Goal: Task Accomplishment & Management: Manage account settings

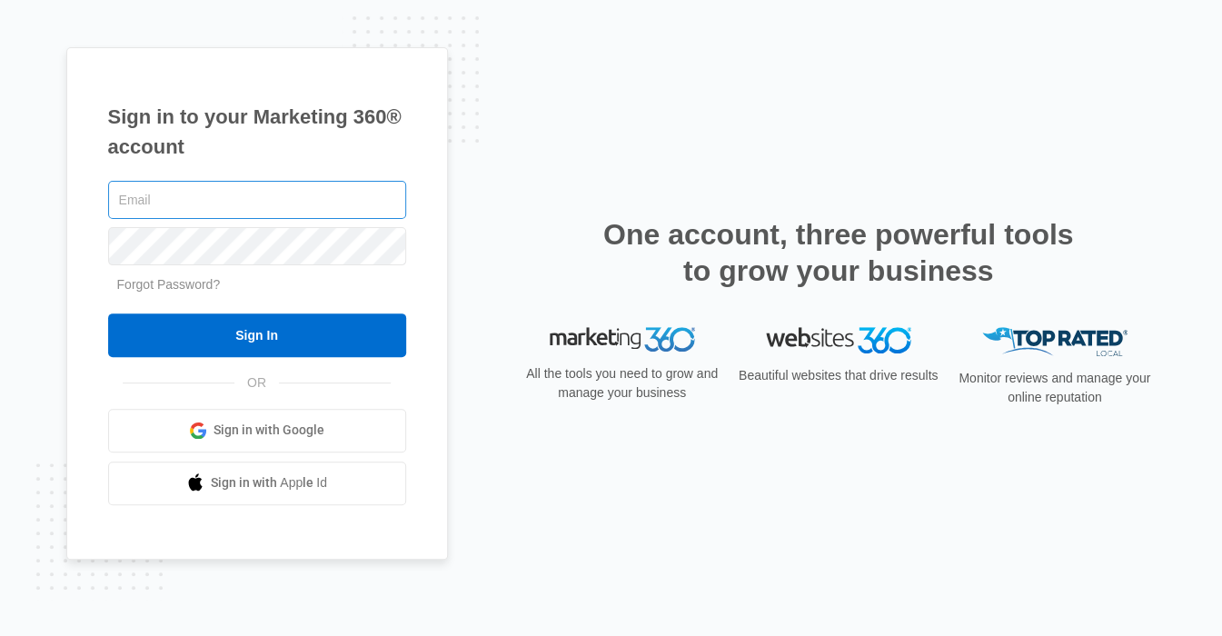
click at [272, 198] on input "text" at bounding box center [257, 200] width 298 height 38
click at [0, 635] on com-1password-button at bounding box center [0, 636] width 0 height 0
type input "s.carico@triarea.org"
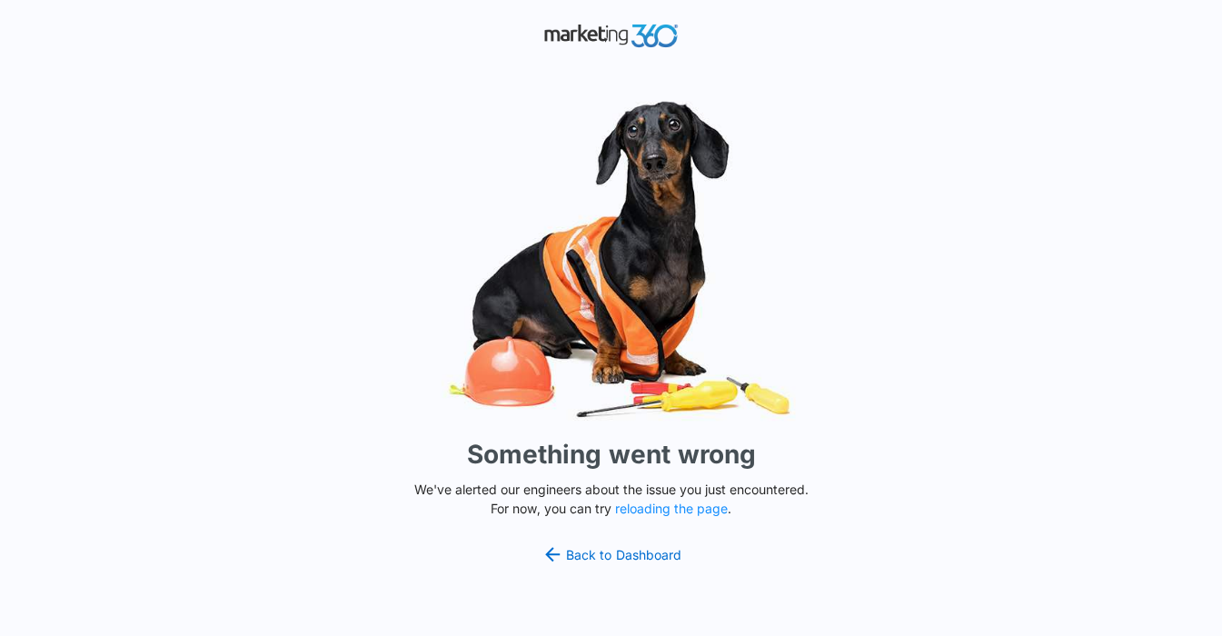
click at [300, 242] on div "Something went wrong We've alerted our engineers about the issue you just encou…" at bounding box center [611, 318] width 1222 height 636
click at [662, 510] on button "reloading the page" at bounding box center [671, 508] width 113 height 15
click at [651, 509] on button "reloading the page" at bounding box center [671, 508] width 113 height 15
click at [601, 555] on link "Back to Dashboard" at bounding box center [611, 554] width 140 height 22
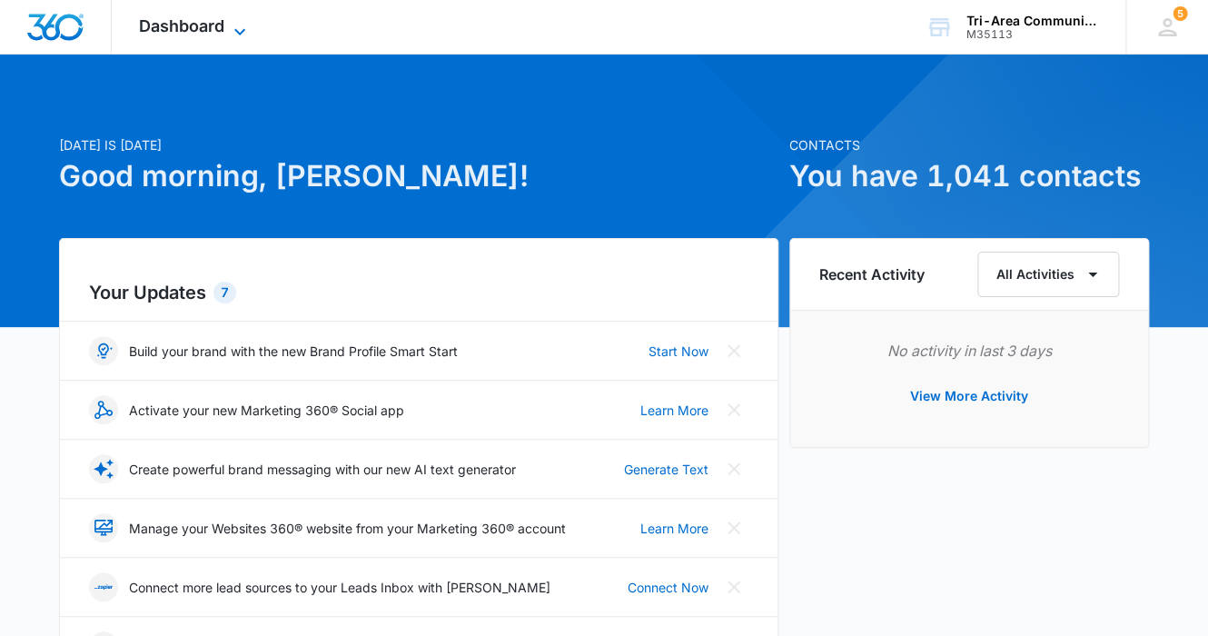
click at [180, 30] on span "Dashboard" at bounding box center [181, 25] width 85 height 19
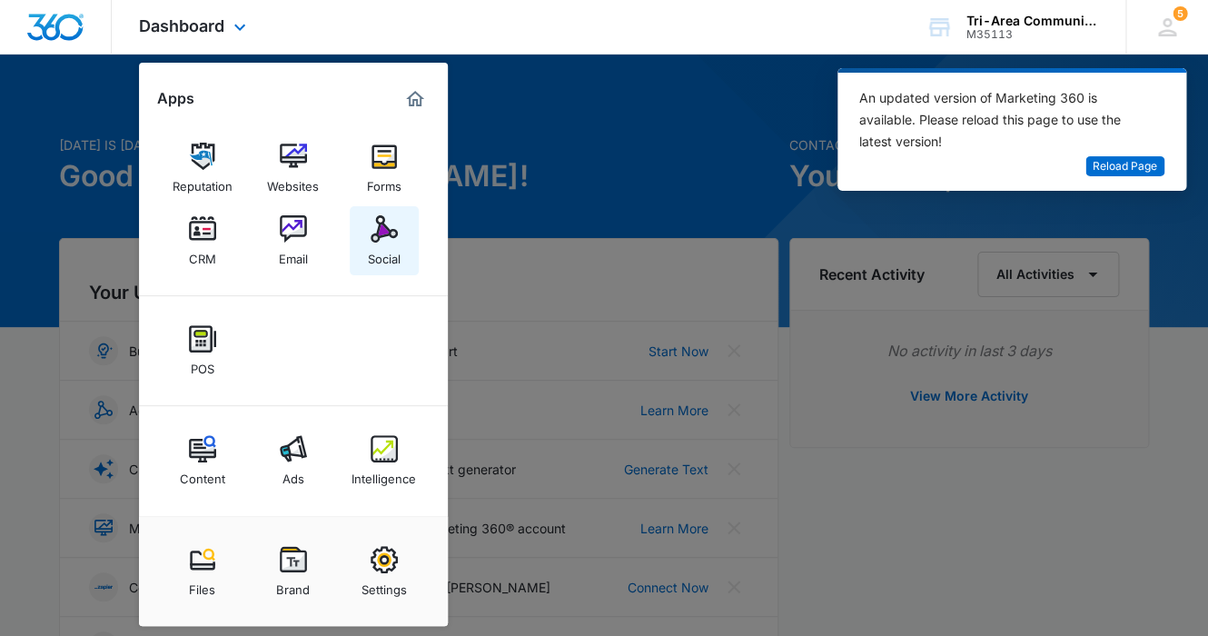
click at [385, 235] on img at bounding box center [384, 228] width 27 height 27
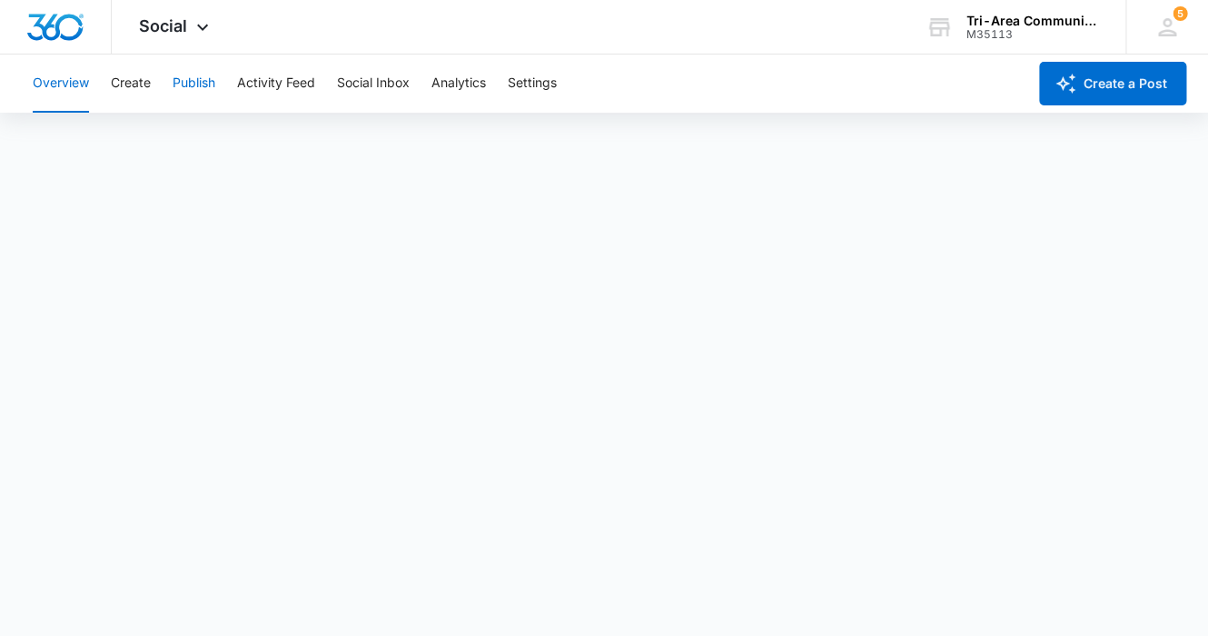
click at [206, 83] on button "Publish" at bounding box center [194, 83] width 43 height 58
click at [54, 135] on button "Calendar" at bounding box center [60, 139] width 54 height 51
